Goal: Information Seeking & Learning: Learn about a topic

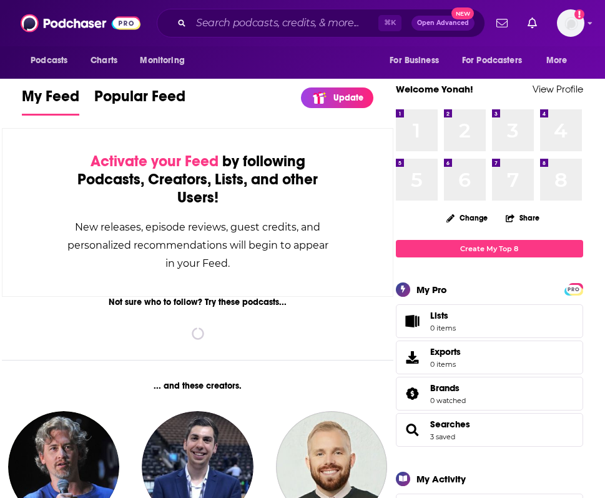
click at [269, 9] on div "⌘ K Open Advanced New" at bounding box center [321, 23] width 329 height 29
click at [269, 19] on input "Search podcasts, credits, & more..." at bounding box center [284, 23] width 187 height 20
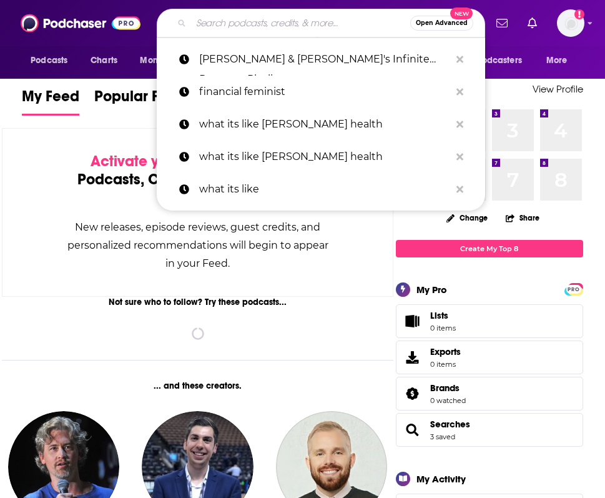
paste input "EA Forum Podcast (Curated & popular)"
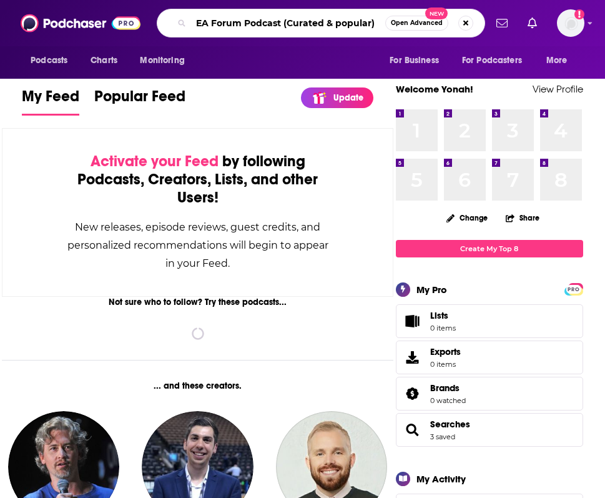
type input "EA Forum Podcast (Curated & popular)"
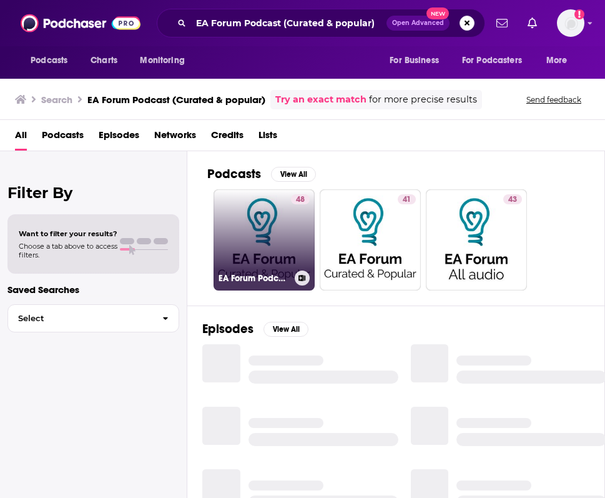
click at [259, 254] on link "48 EA Forum Podcast (Curated & popular)" at bounding box center [264, 239] width 101 height 101
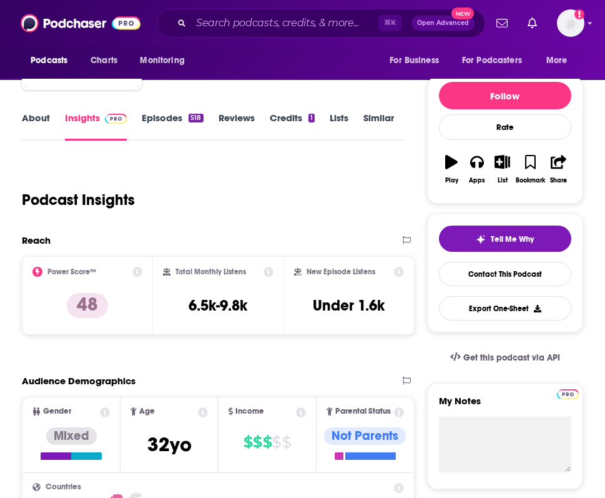
scroll to position [109, 0]
